Goal: Check status

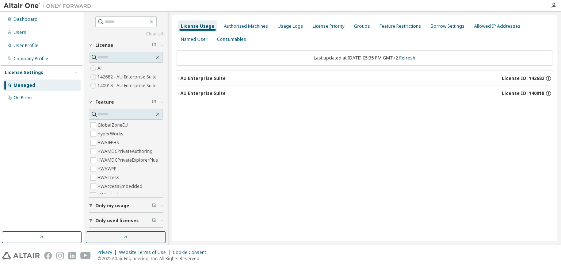
click at [177, 77] on icon "button" at bounding box center [178, 78] width 4 height 4
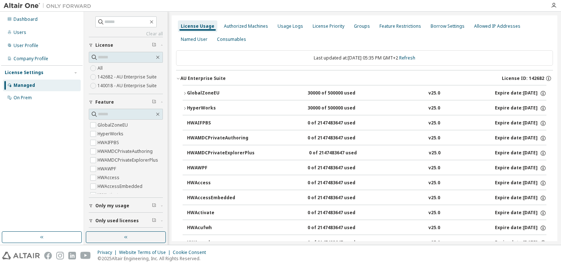
click at [184, 93] on icon "button" at bounding box center [185, 93] width 4 height 4
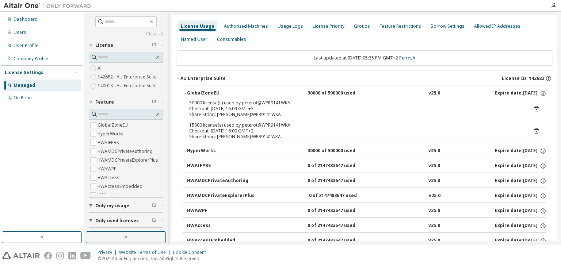
click at [259, 107] on div "Checkout: [DATE] 16:09 GMT+2" at bounding box center [355, 109] width 333 height 6
click at [255, 127] on div "15000 license(s) used by peterot@WPR9141WKA" at bounding box center [355, 125] width 333 height 6
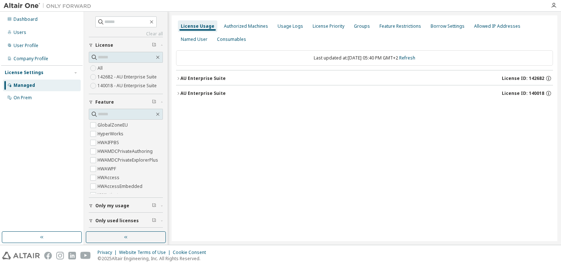
click at [178, 78] on icon "button" at bounding box center [178, 78] width 4 height 4
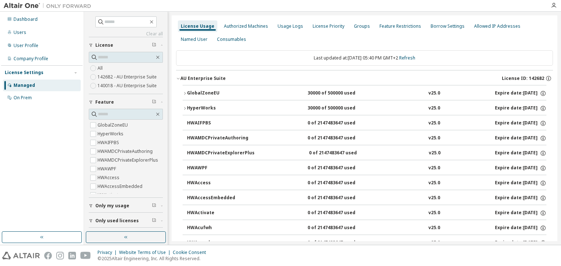
click at [186, 92] on icon "button" at bounding box center [185, 93] width 4 height 4
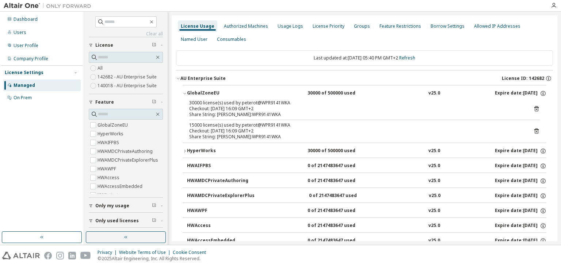
click at [533, 109] on icon at bounding box center [536, 109] width 7 height 7
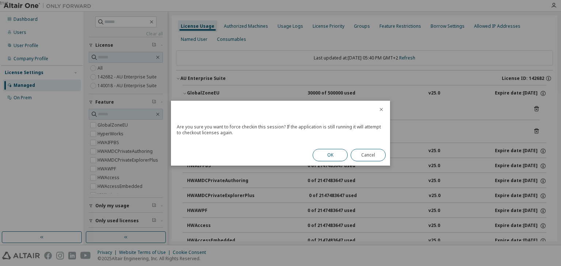
click at [339, 159] on button "OK" at bounding box center [330, 155] width 35 height 12
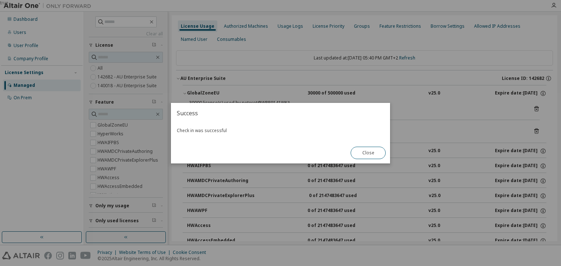
click at [367, 150] on button "Close" at bounding box center [368, 153] width 35 height 12
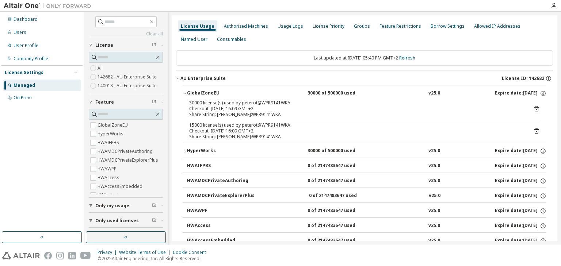
click at [533, 129] on icon at bounding box center [536, 131] width 7 height 7
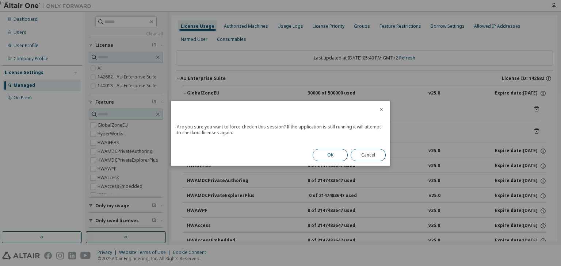
click at [330, 153] on button "OK" at bounding box center [330, 155] width 35 height 12
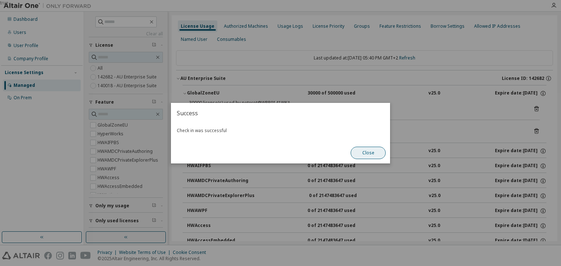
click at [370, 156] on button "Close" at bounding box center [368, 153] width 35 height 12
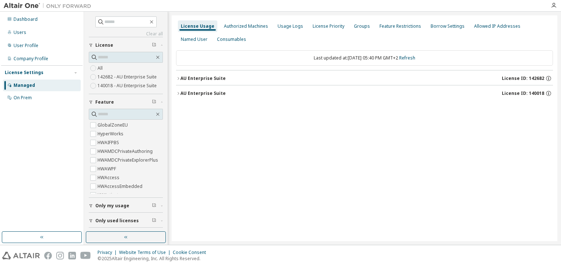
click at [175, 78] on div "License Usage Authorized Machines Usage Logs License Priority Groups Feature Re…" at bounding box center [365, 128] width 386 height 226
click at [178, 78] on icon "button" at bounding box center [178, 78] width 1 height 3
